Goal: Task Accomplishment & Management: Manage account settings

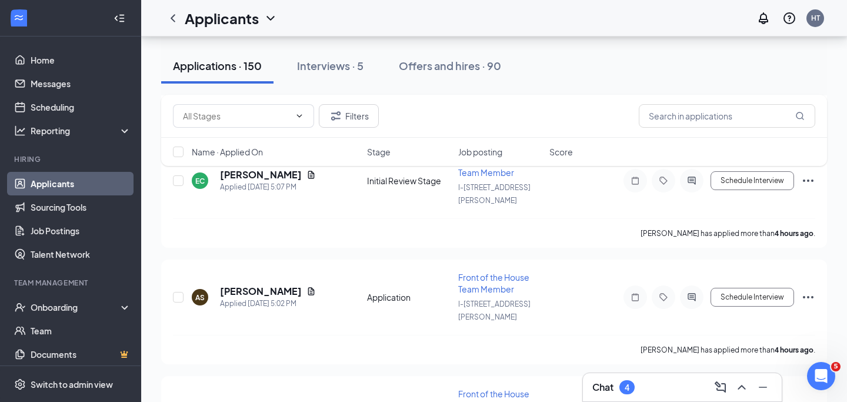
scroll to position [490, 0]
click at [655, 392] on div "Chat 4" at bounding box center [682, 386] width 180 height 19
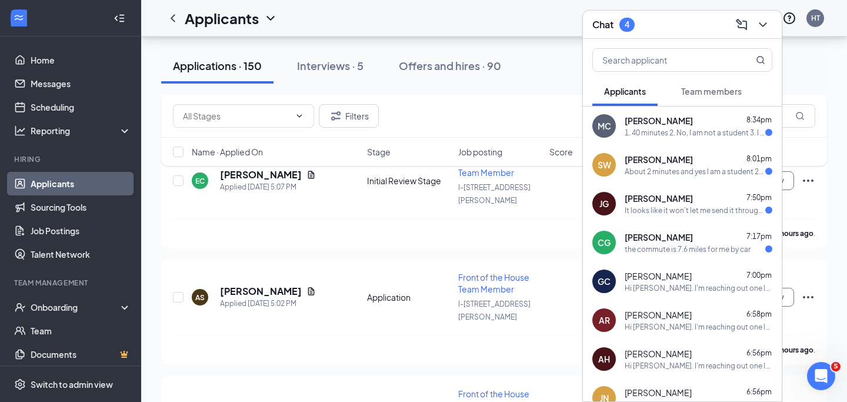
click at [704, 135] on div "1. 40 minutes 2. No, I am not a student 3. I am available to work evenings Mon-…" at bounding box center [694, 133] width 141 height 10
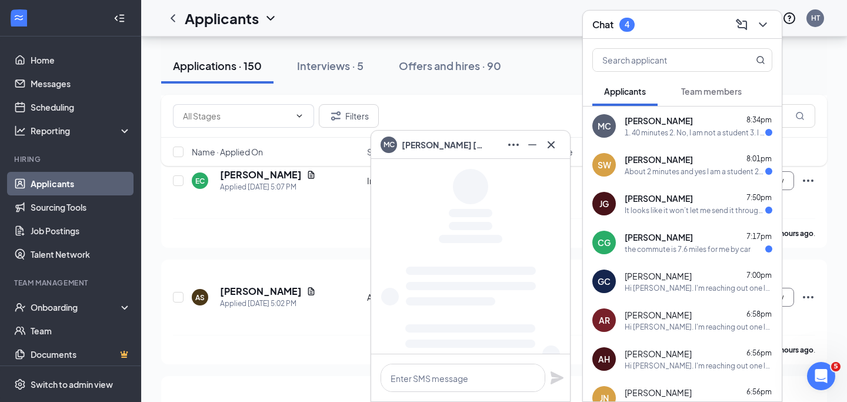
click at [704, 135] on div "1. 40 minutes 2. No, I am not a student 3. I am available to work evenings Mon-…" at bounding box center [694, 133] width 141 height 10
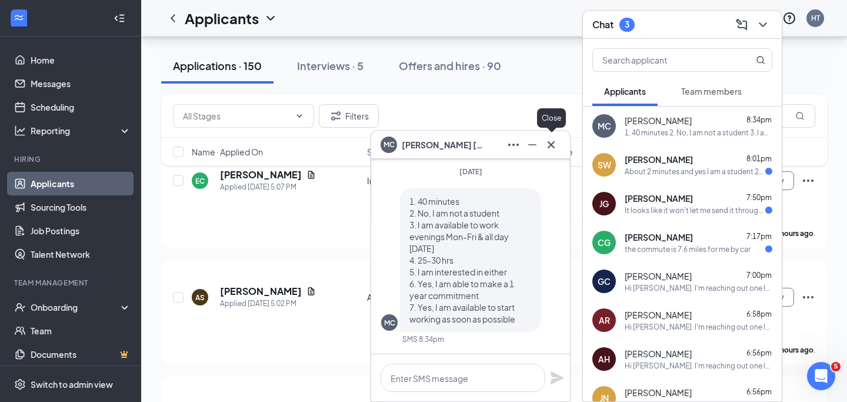
click at [549, 152] on button at bounding box center [550, 144] width 19 height 19
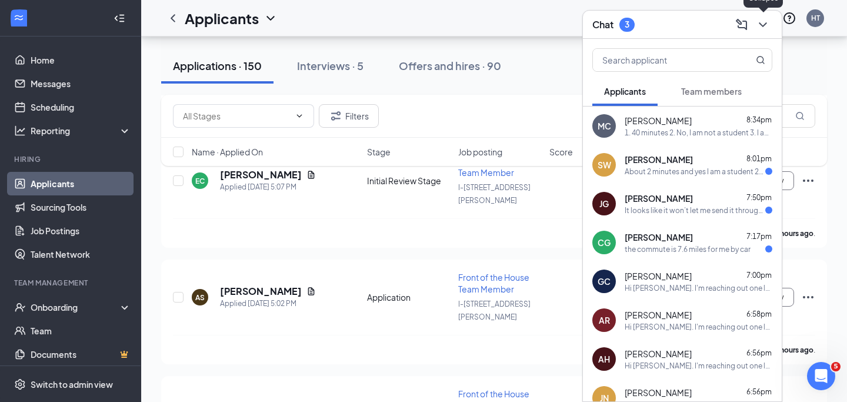
click at [755, 28] on icon "ChevronDown" at bounding box center [762, 25] width 14 height 14
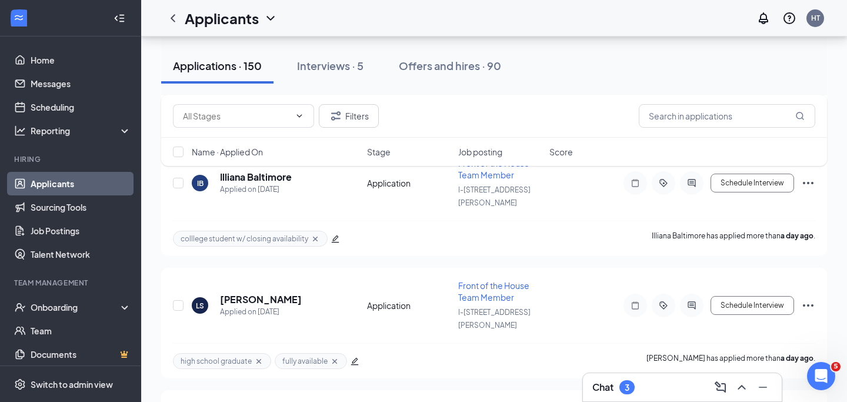
scroll to position [1544, 0]
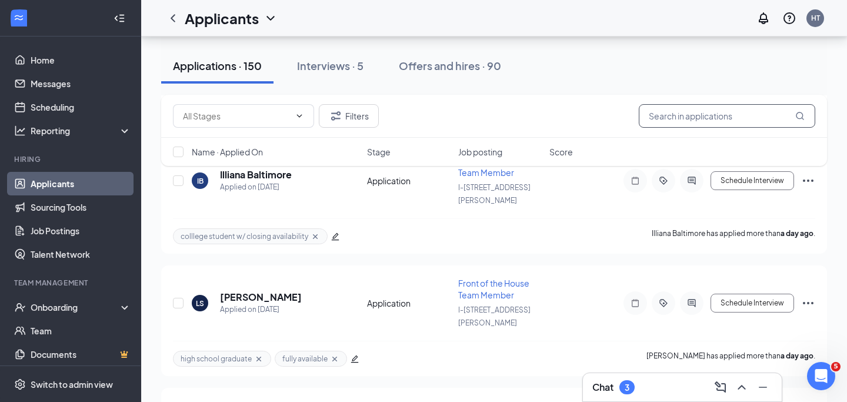
click at [667, 125] on input "text" at bounding box center [726, 116] width 176 height 24
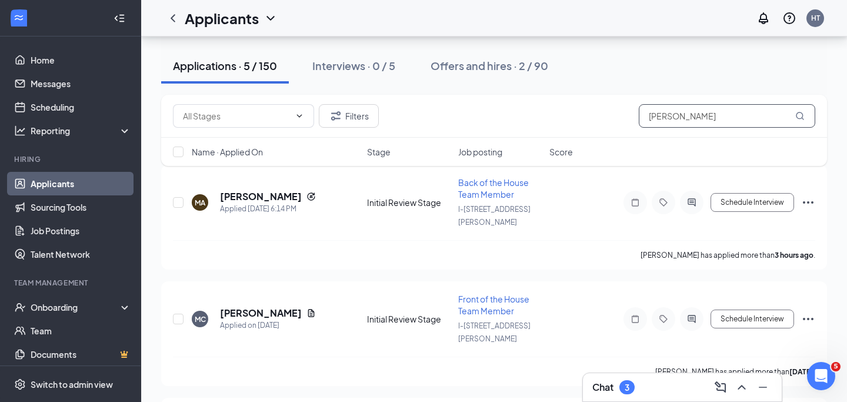
scroll to position [119, 0]
click at [808, 312] on icon "Ellipses" at bounding box center [808, 319] width 14 height 14
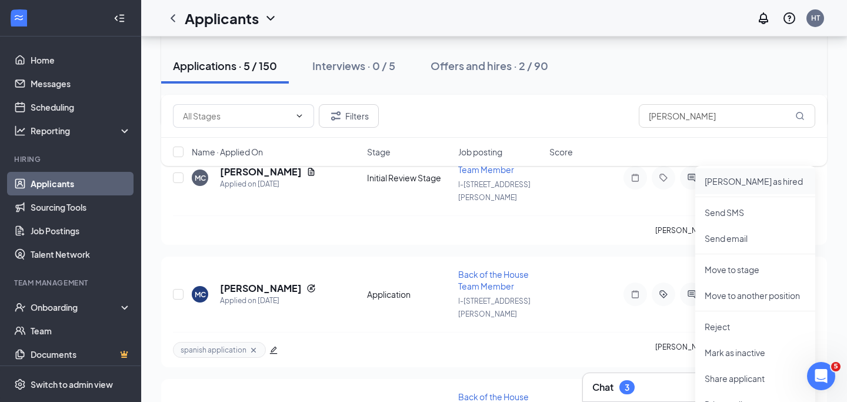
scroll to position [280, 0]
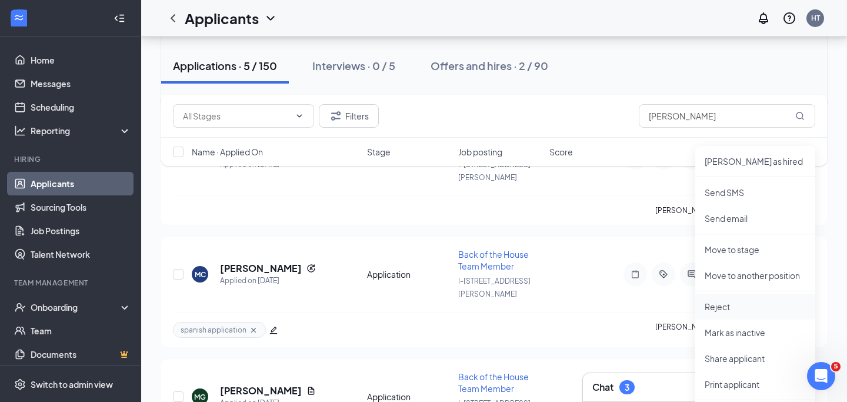
click at [747, 313] on li "Reject" at bounding box center [755, 306] width 120 height 26
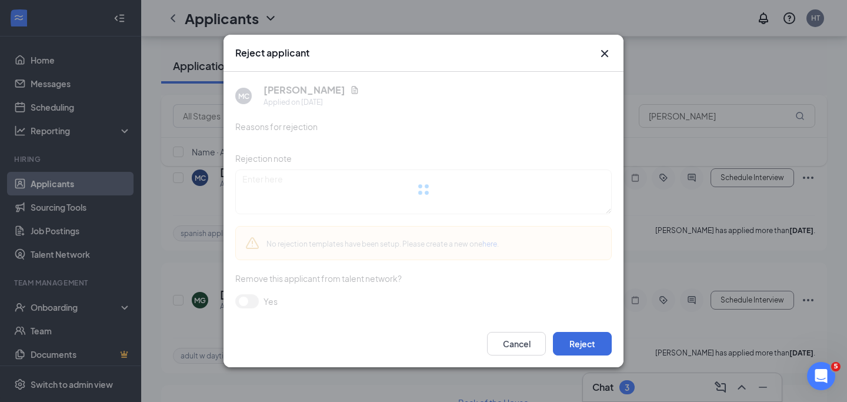
scroll to position [415, 0]
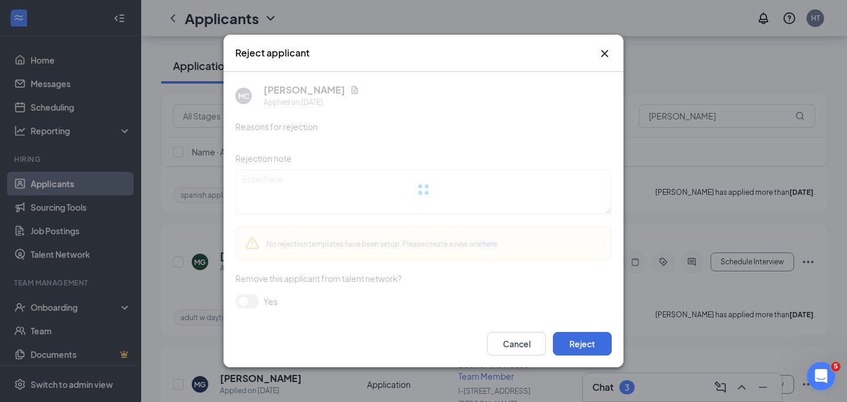
click at [255, 300] on div at bounding box center [423, 189] width 376 height 235
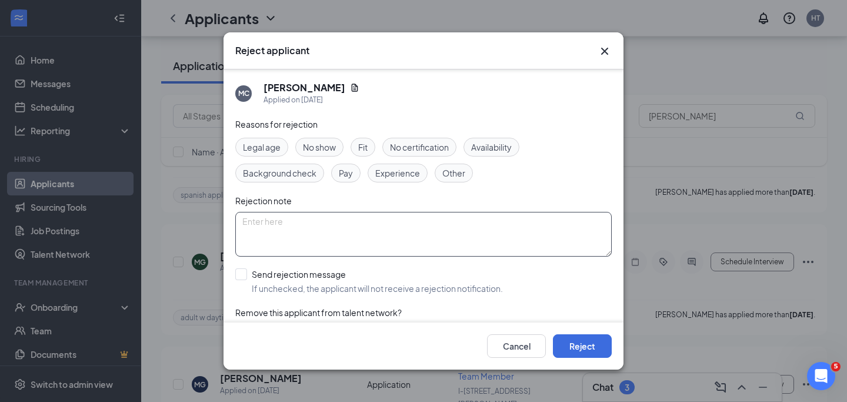
scroll to position [31, 0]
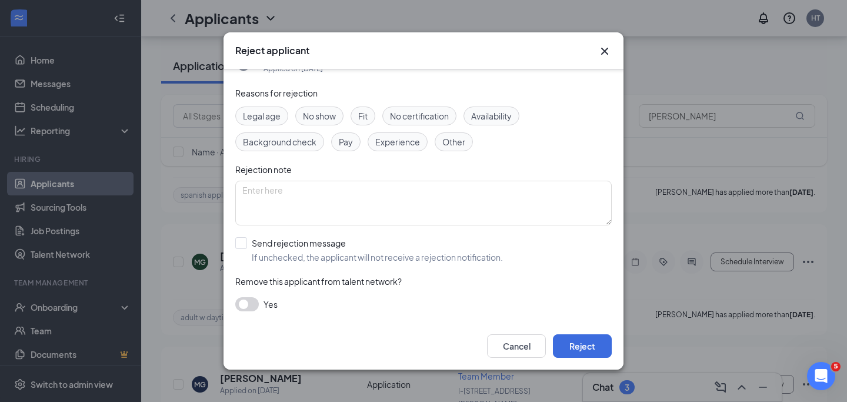
click at [255, 304] on button "button" at bounding box center [247, 304] width 24 height 14
click at [559, 340] on button "Reject" at bounding box center [582, 346] width 59 height 24
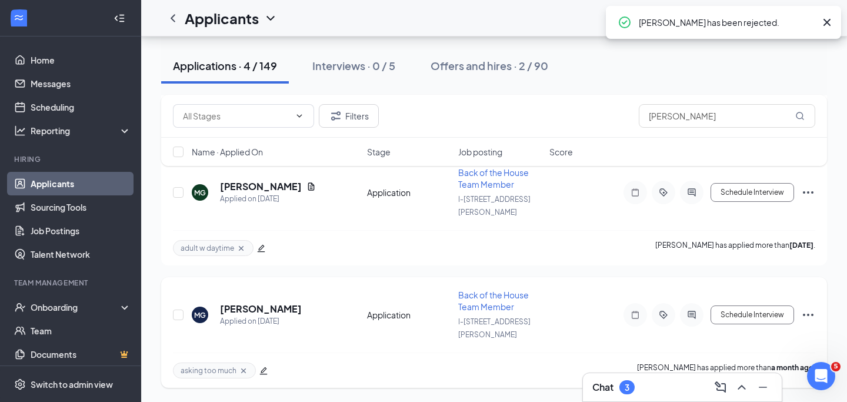
scroll to position [313, 0]
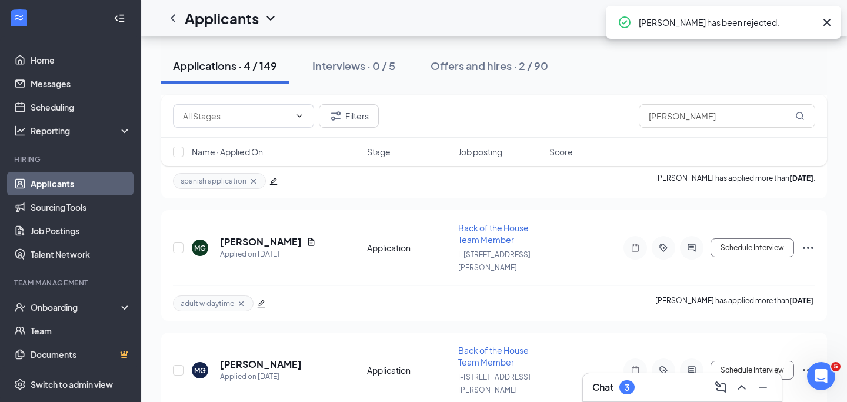
click at [656, 384] on div "Chat 3" at bounding box center [682, 386] width 180 height 19
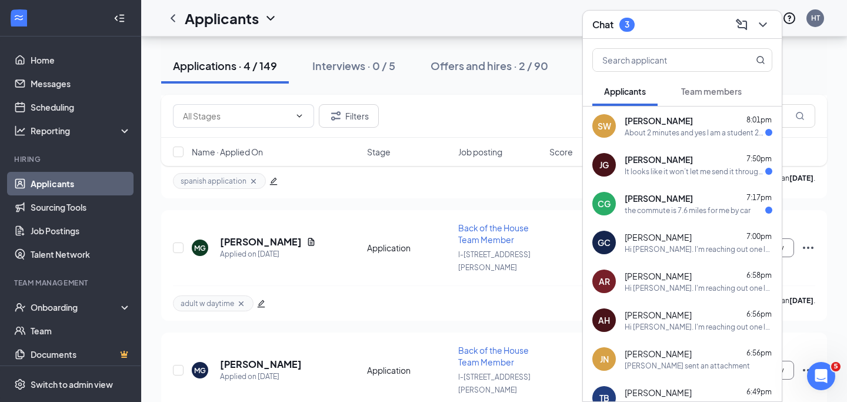
click at [688, 128] on div "About 2 minutes and yes I am a student 2027 restore education and everyday and …" at bounding box center [694, 133] width 141 height 10
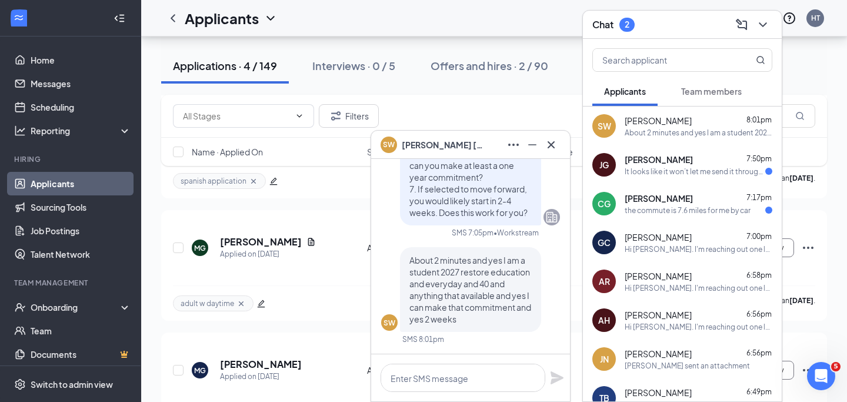
click at [636, 173] on div "It looks like it won’t let me send it through here either, is there any way the…" at bounding box center [694, 171] width 141 height 10
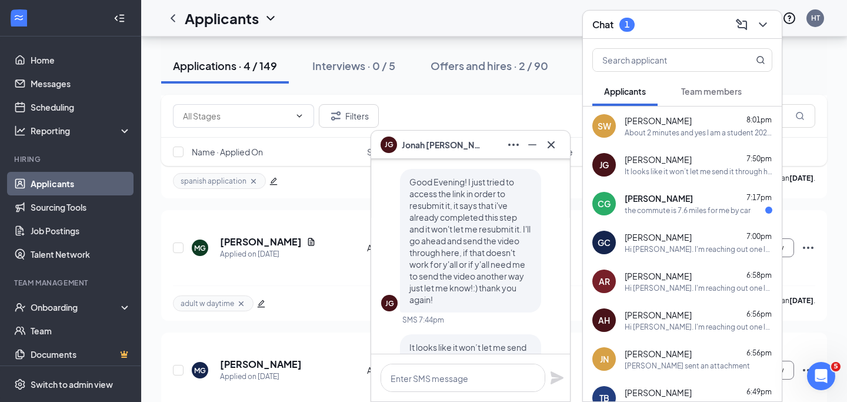
scroll to position [-108, 0]
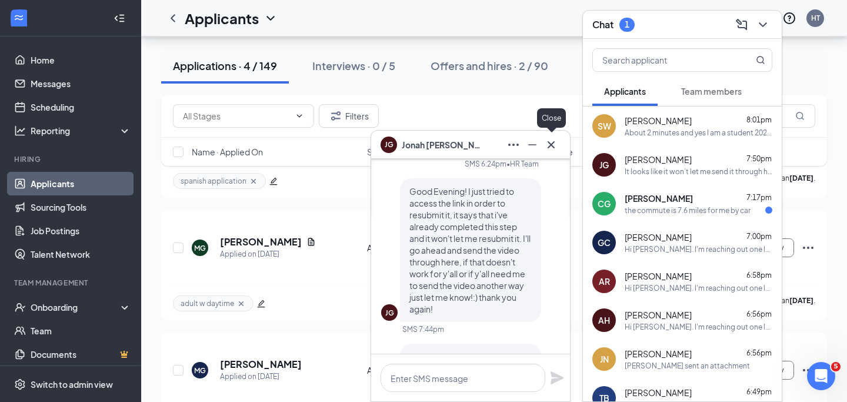
click at [555, 152] on button at bounding box center [550, 144] width 19 height 19
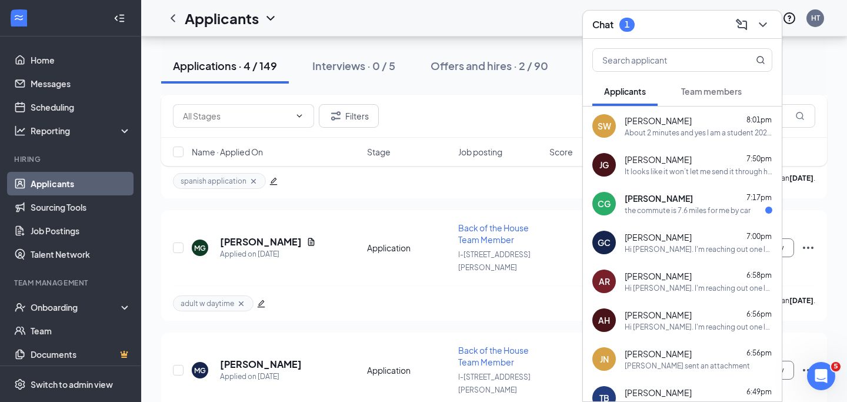
click at [633, 199] on span "[PERSON_NAME]" at bounding box center [658, 198] width 68 height 12
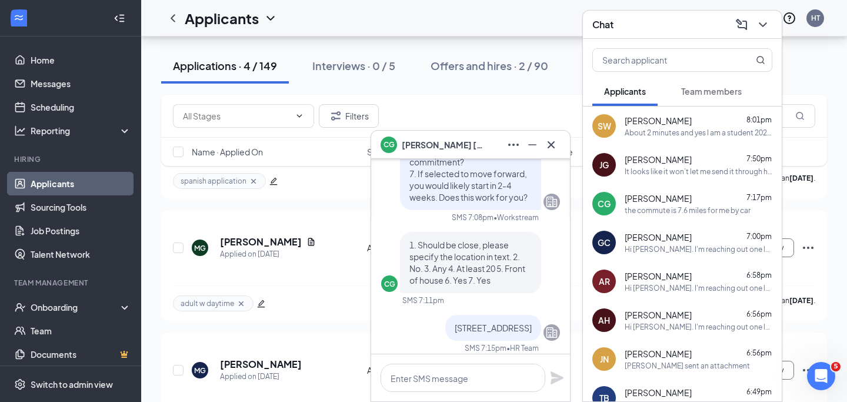
scroll to position [-178, 0]
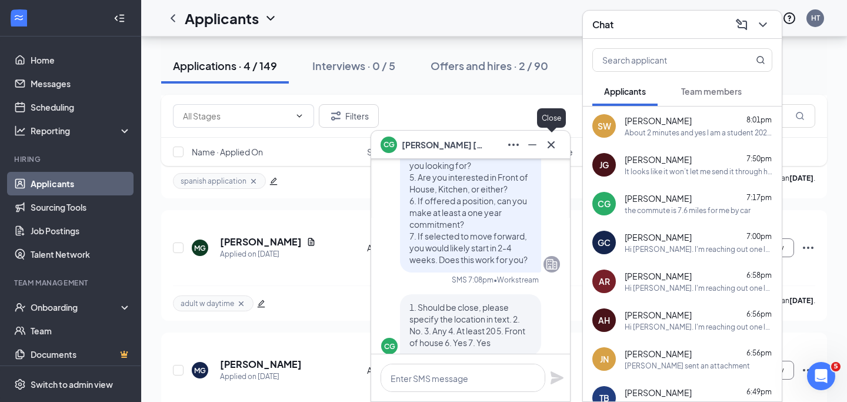
click at [549, 148] on icon "Cross" at bounding box center [551, 145] width 14 height 14
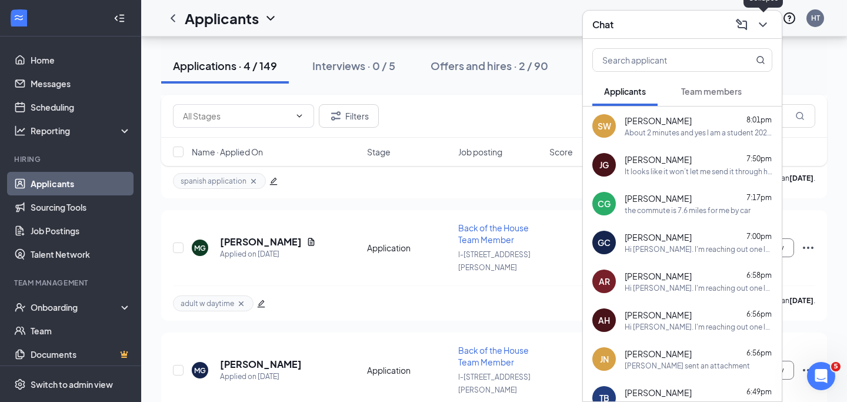
click at [764, 25] on icon "ChevronDown" at bounding box center [762, 24] width 8 height 5
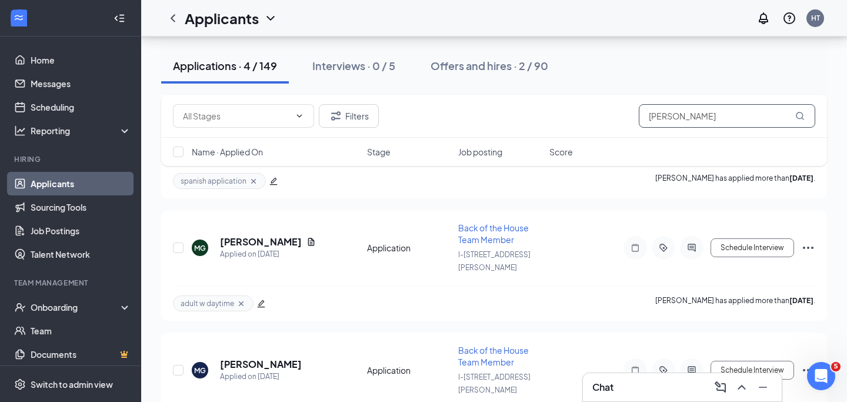
click at [702, 121] on input "[PERSON_NAME]" at bounding box center [726, 116] width 176 height 24
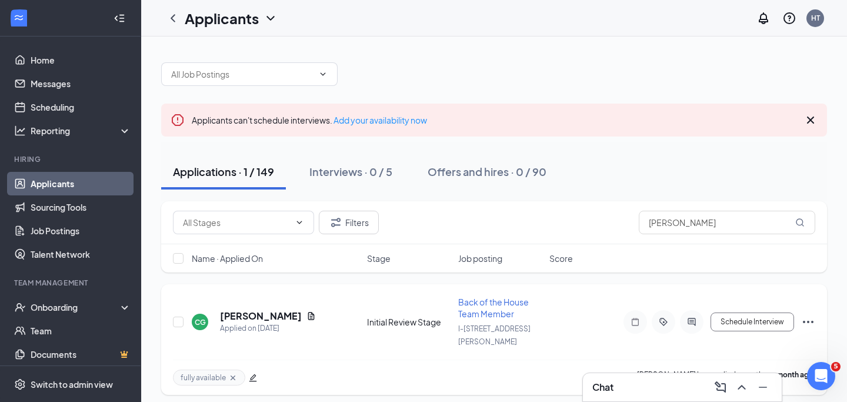
click at [803, 315] on icon "Ellipses" at bounding box center [808, 322] width 14 height 14
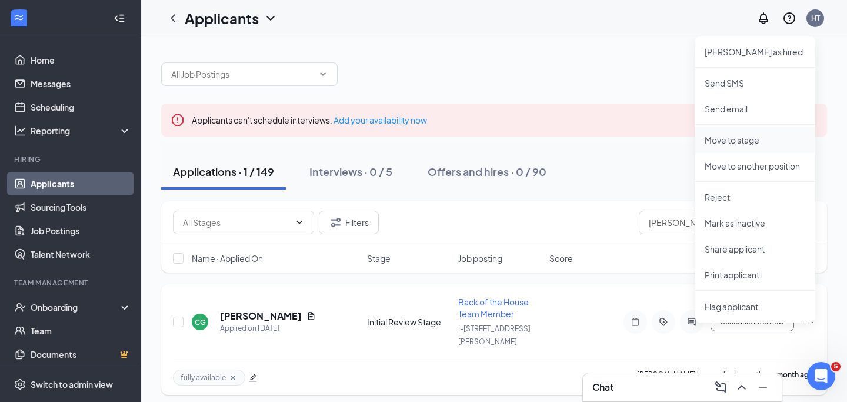
click at [747, 135] on p "Move to stage" at bounding box center [754, 140] width 101 height 12
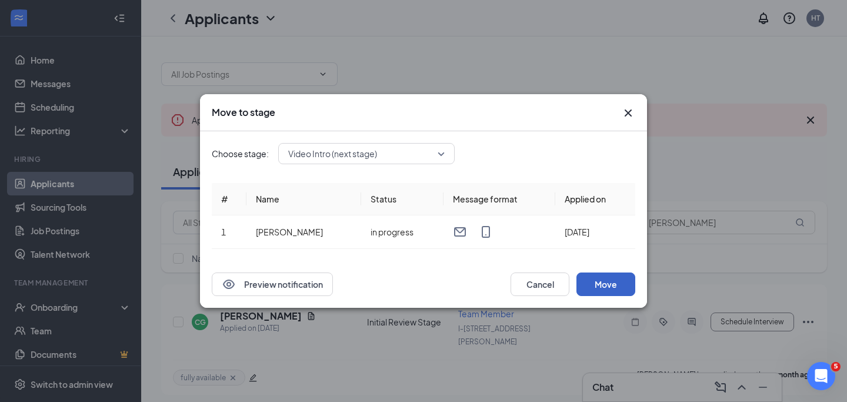
click at [606, 282] on button "Move" at bounding box center [605, 284] width 59 height 24
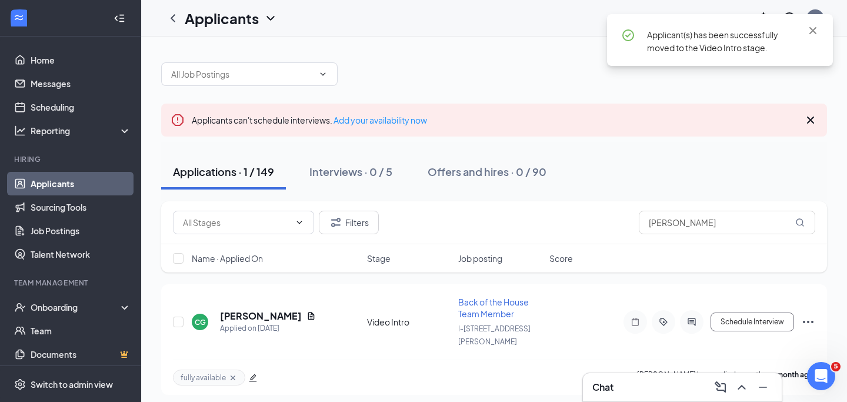
click at [677, 389] on div "Chat" at bounding box center [682, 386] width 180 height 19
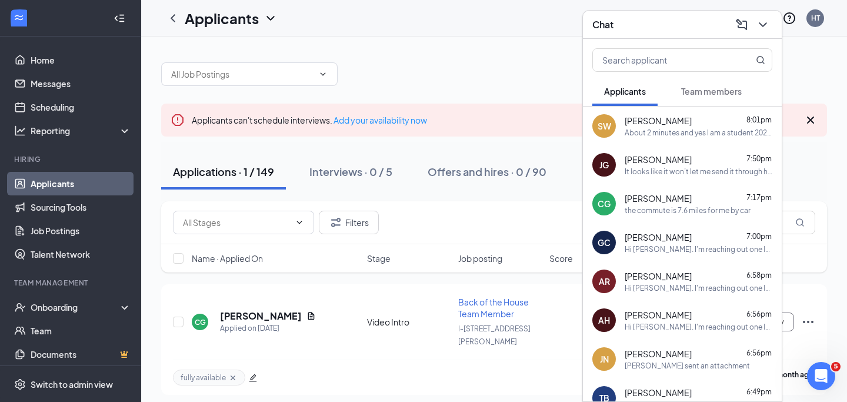
click at [679, 159] on span "[PERSON_NAME]" at bounding box center [657, 159] width 67 height 12
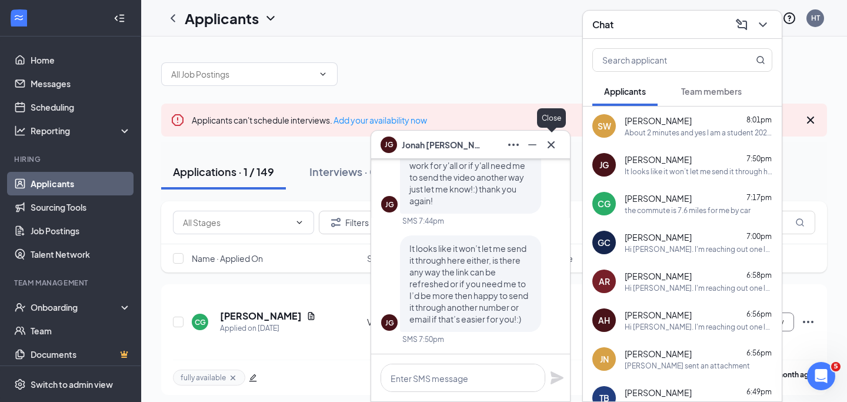
click at [553, 144] on icon "Cross" at bounding box center [551, 145] width 14 height 14
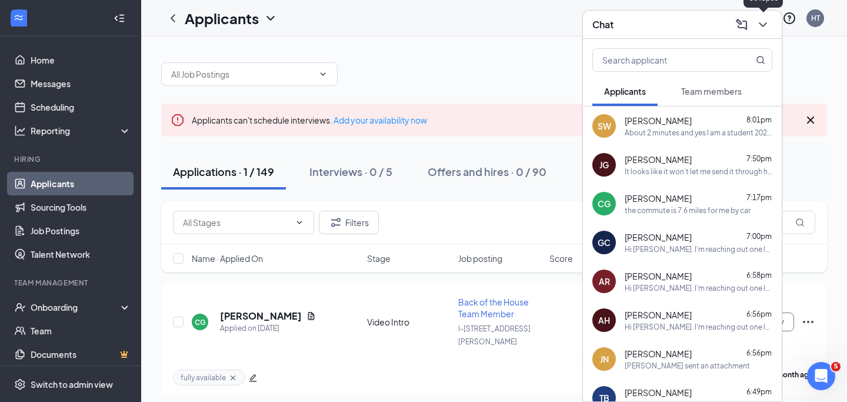
click at [758, 26] on icon "ChevronDown" at bounding box center [762, 25] width 14 height 14
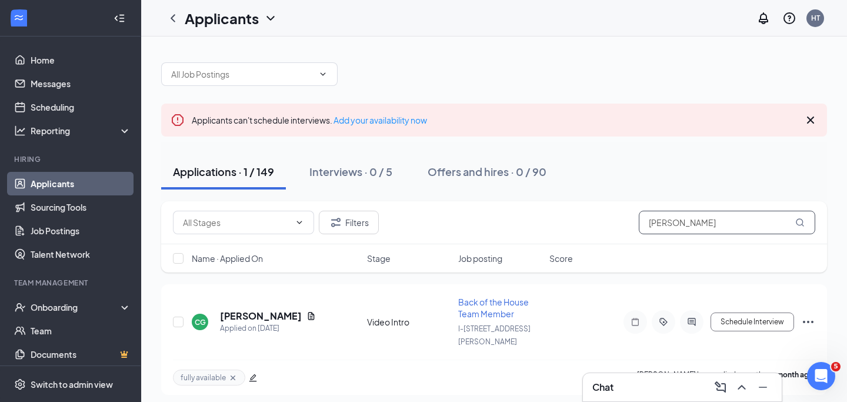
click at [684, 222] on input "[PERSON_NAME]" at bounding box center [726, 222] width 176 height 24
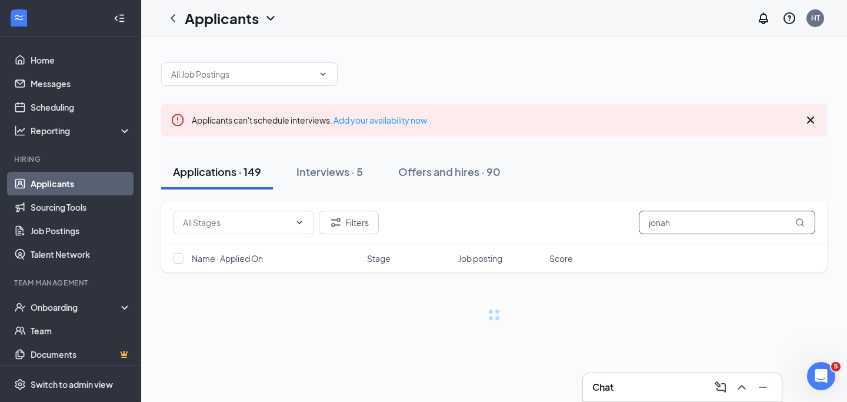
type input "jonah"
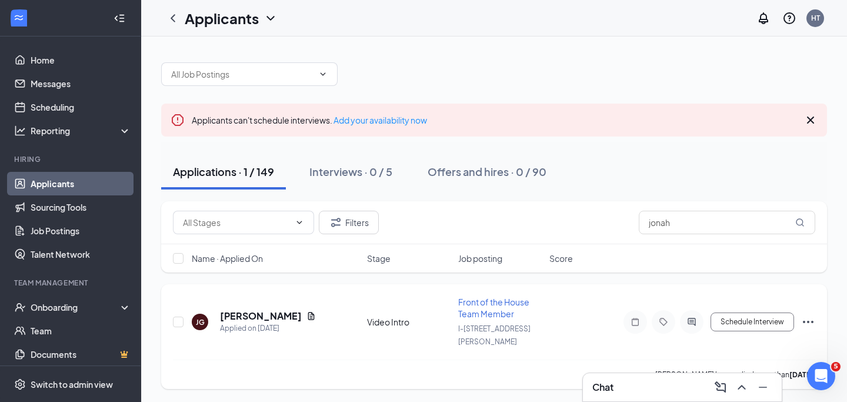
click at [803, 320] on icon "Ellipses" at bounding box center [808, 321] width 11 height 2
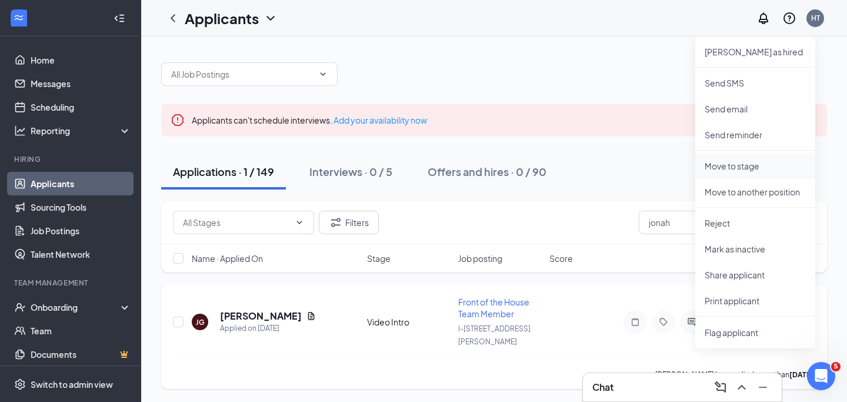
click at [753, 166] on p "Move to stage" at bounding box center [754, 166] width 101 height 12
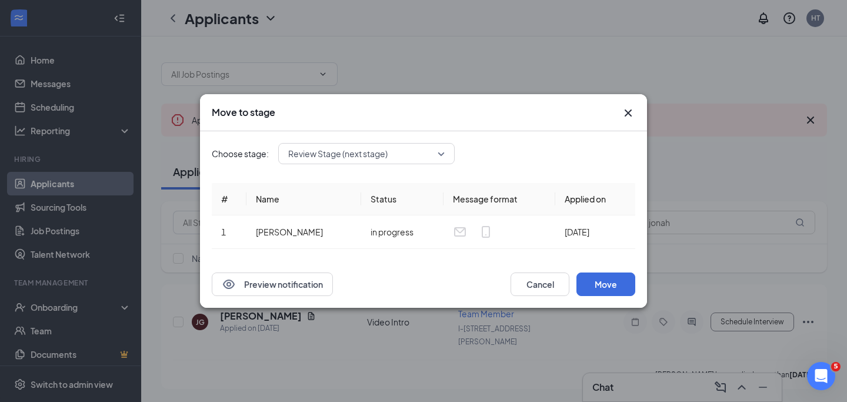
click at [442, 149] on span "Review Stage (next stage)" at bounding box center [366, 154] width 156 height 18
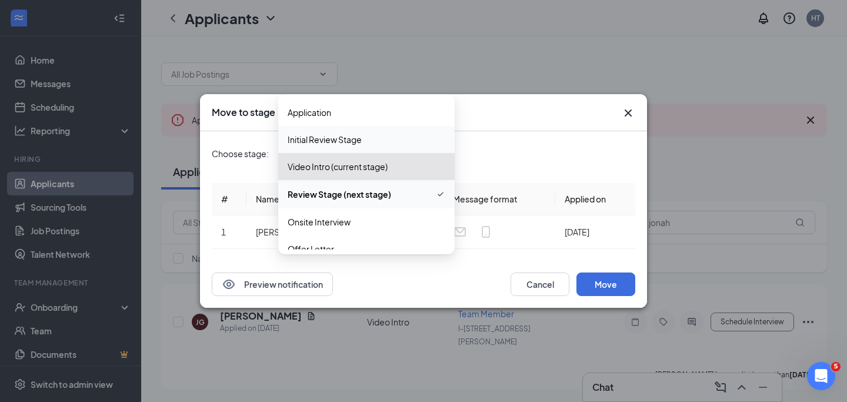
click at [427, 133] on span "Initial Review Stage" at bounding box center [366, 139] width 158 height 13
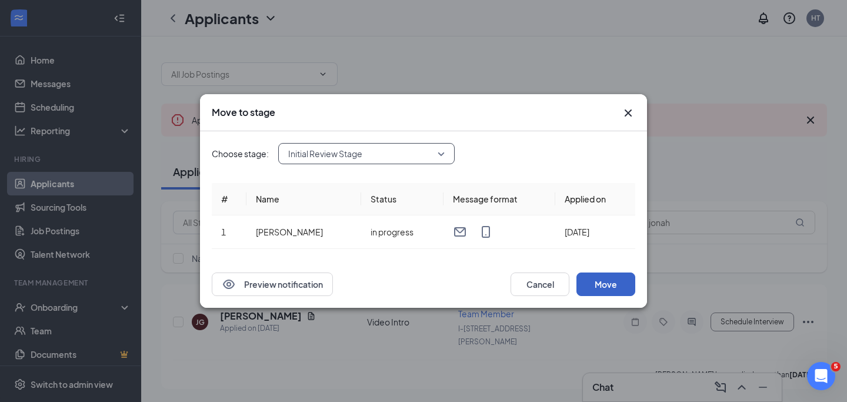
click at [594, 288] on button "Move" at bounding box center [605, 284] width 59 height 24
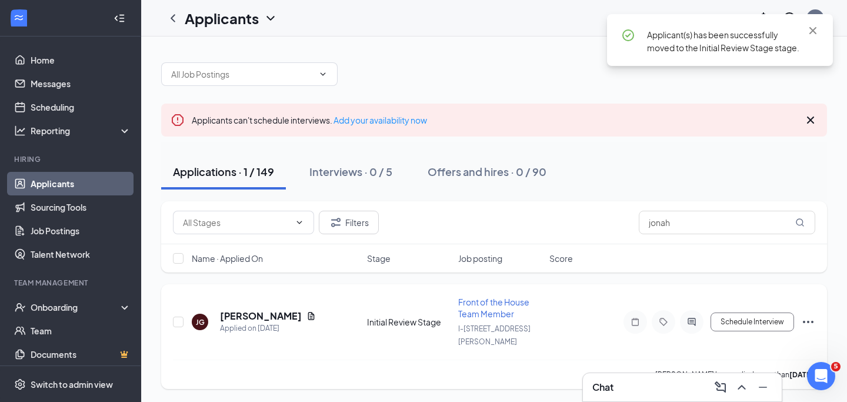
click at [811, 316] on icon "Ellipses" at bounding box center [808, 322] width 14 height 14
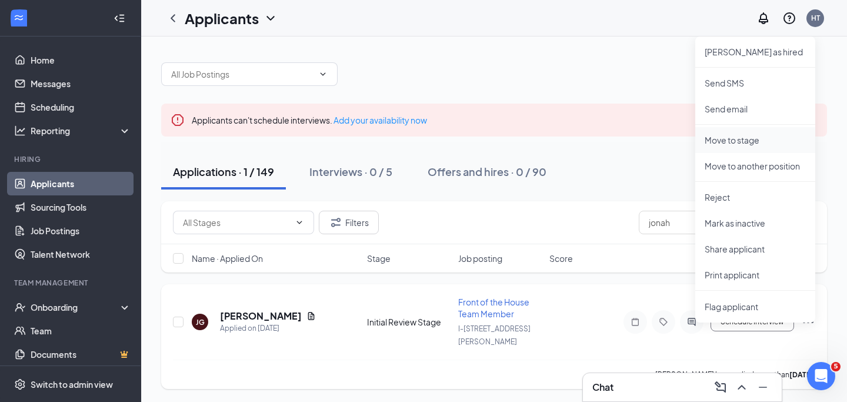
click at [765, 142] on p "Move to stage" at bounding box center [754, 140] width 101 height 12
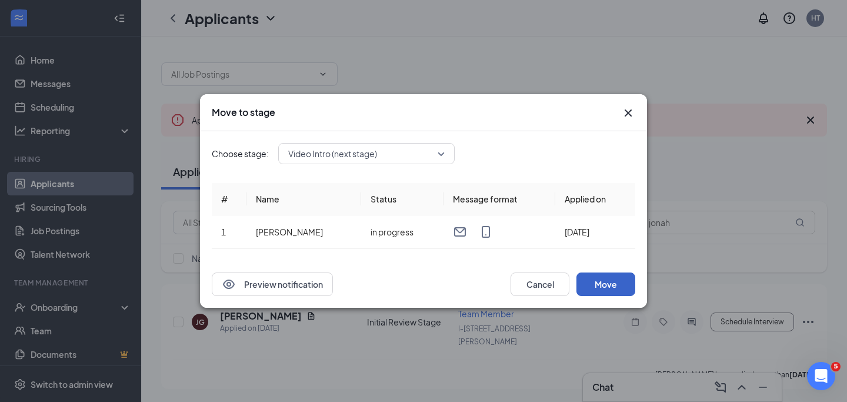
click at [590, 283] on button "Move" at bounding box center [605, 284] width 59 height 24
